Goal: Task Accomplishment & Management: Use online tool/utility

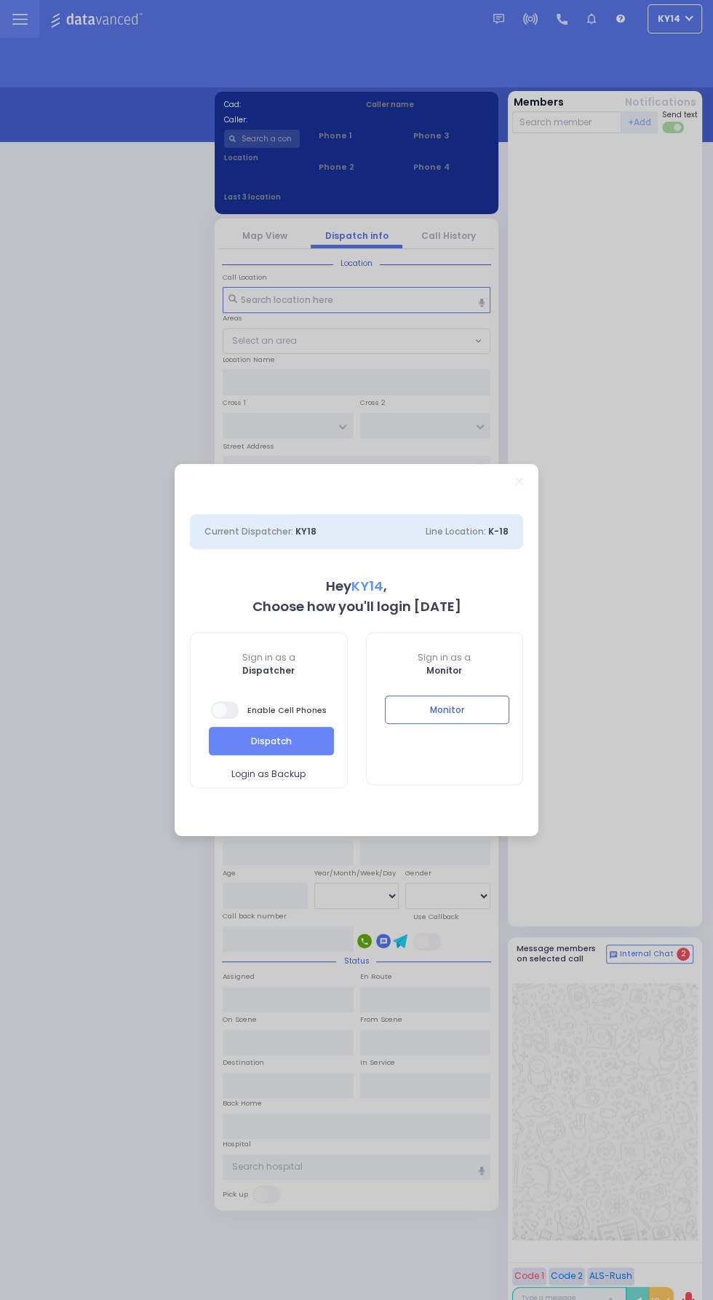
select select "2"
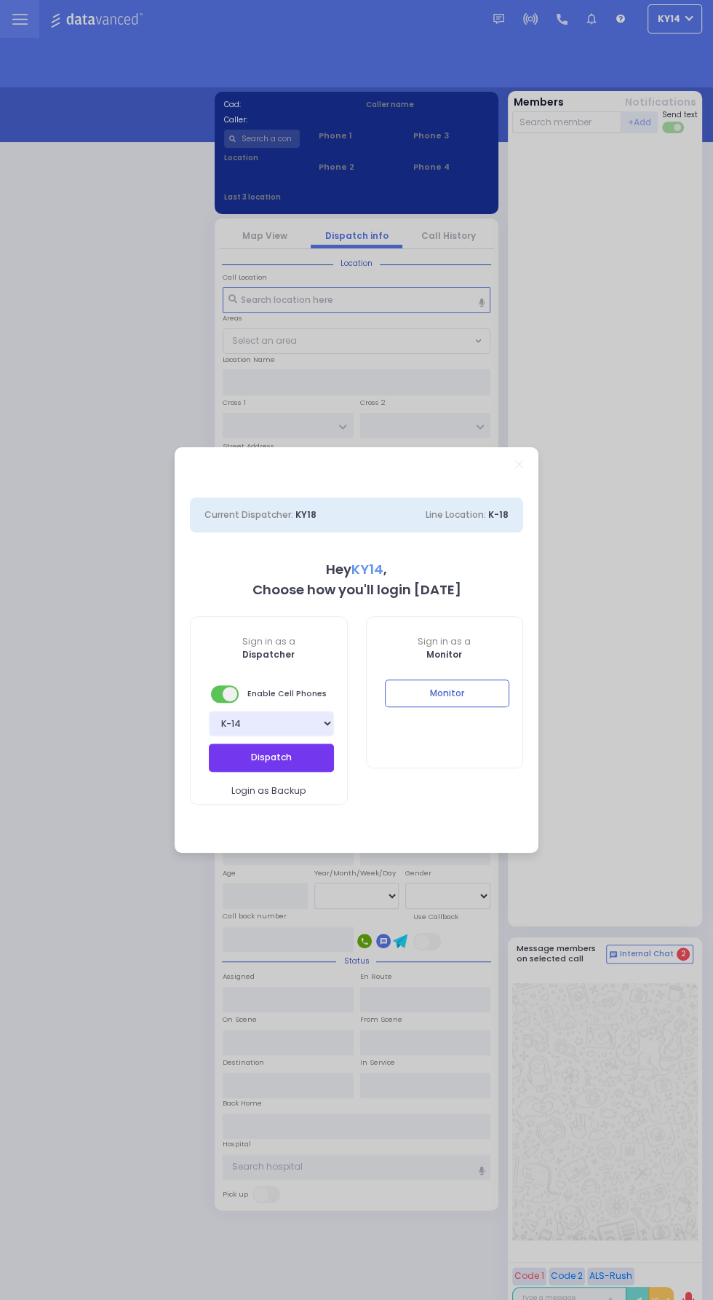
click at [327, 763] on button "Dispatch" at bounding box center [271, 757] width 125 height 28
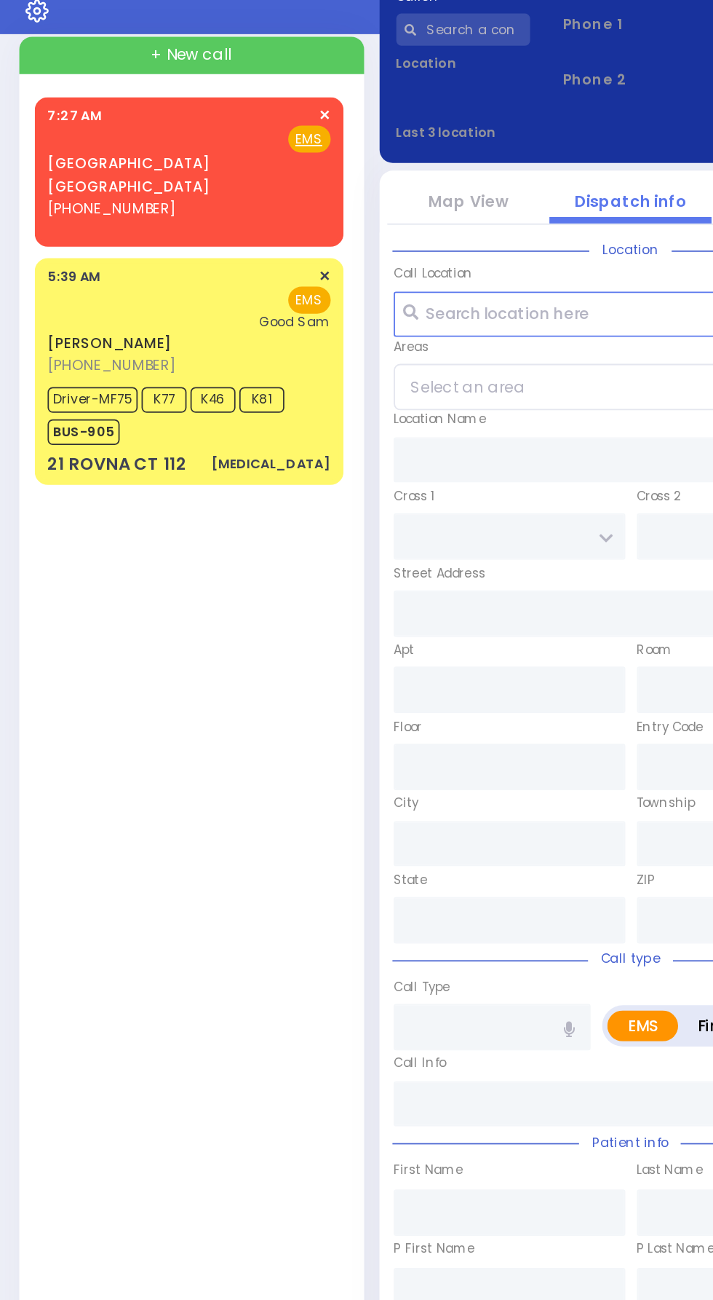
scroll to position [100, 0]
